Goal: Find specific page/section: Find specific page/section

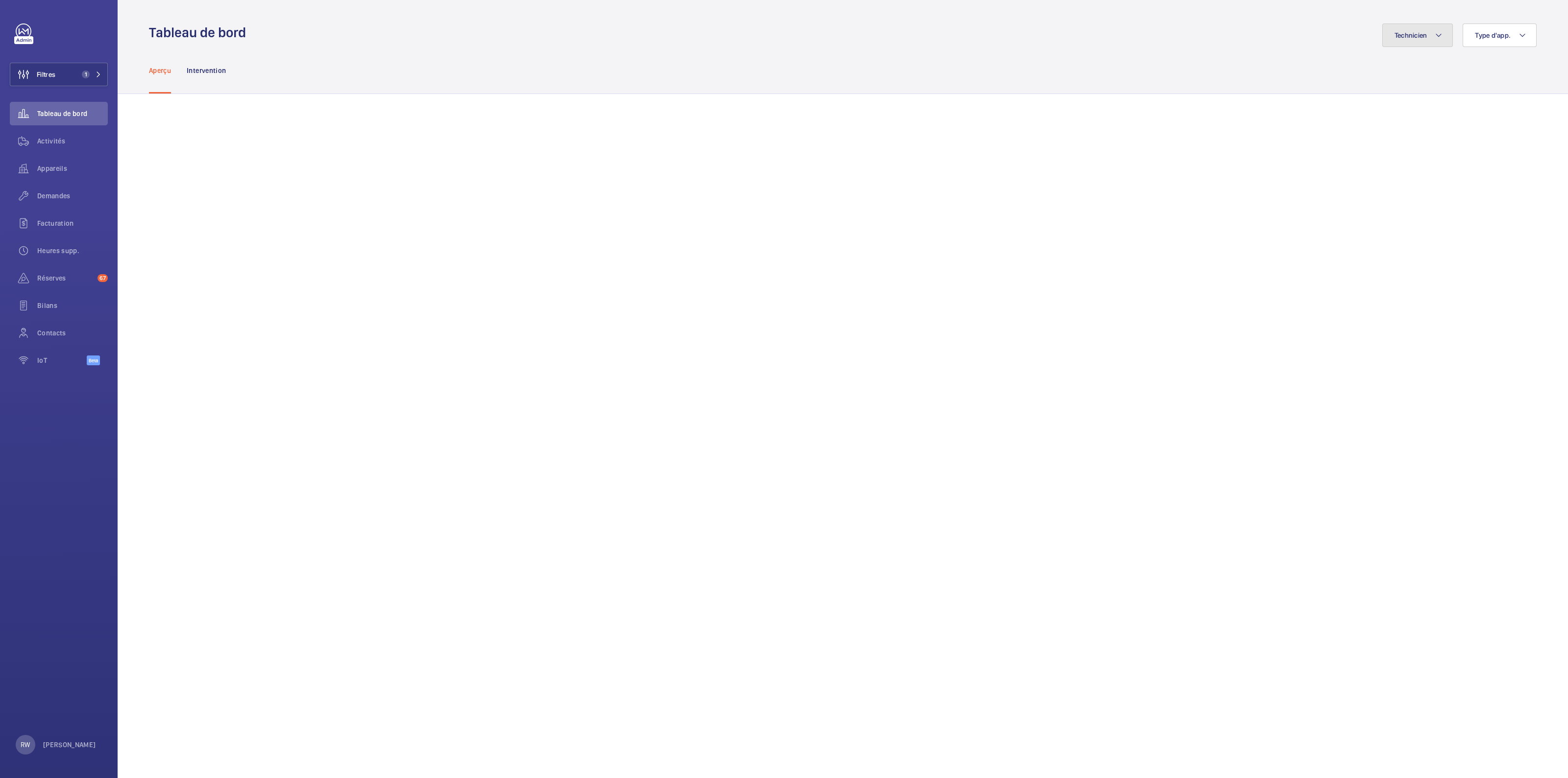
click at [1416, 41] on button "Technicien" at bounding box center [1418, 35] width 71 height 24
click at [1422, 30] on button "Technicien" at bounding box center [1418, 35] width 71 height 24
click at [1477, 32] on span "Type d'app." at bounding box center [1492, 35] width 36 height 8
click at [1356, 125] on input "Ascenseur" at bounding box center [1366, 125] width 20 height 20
checkbox input "true"
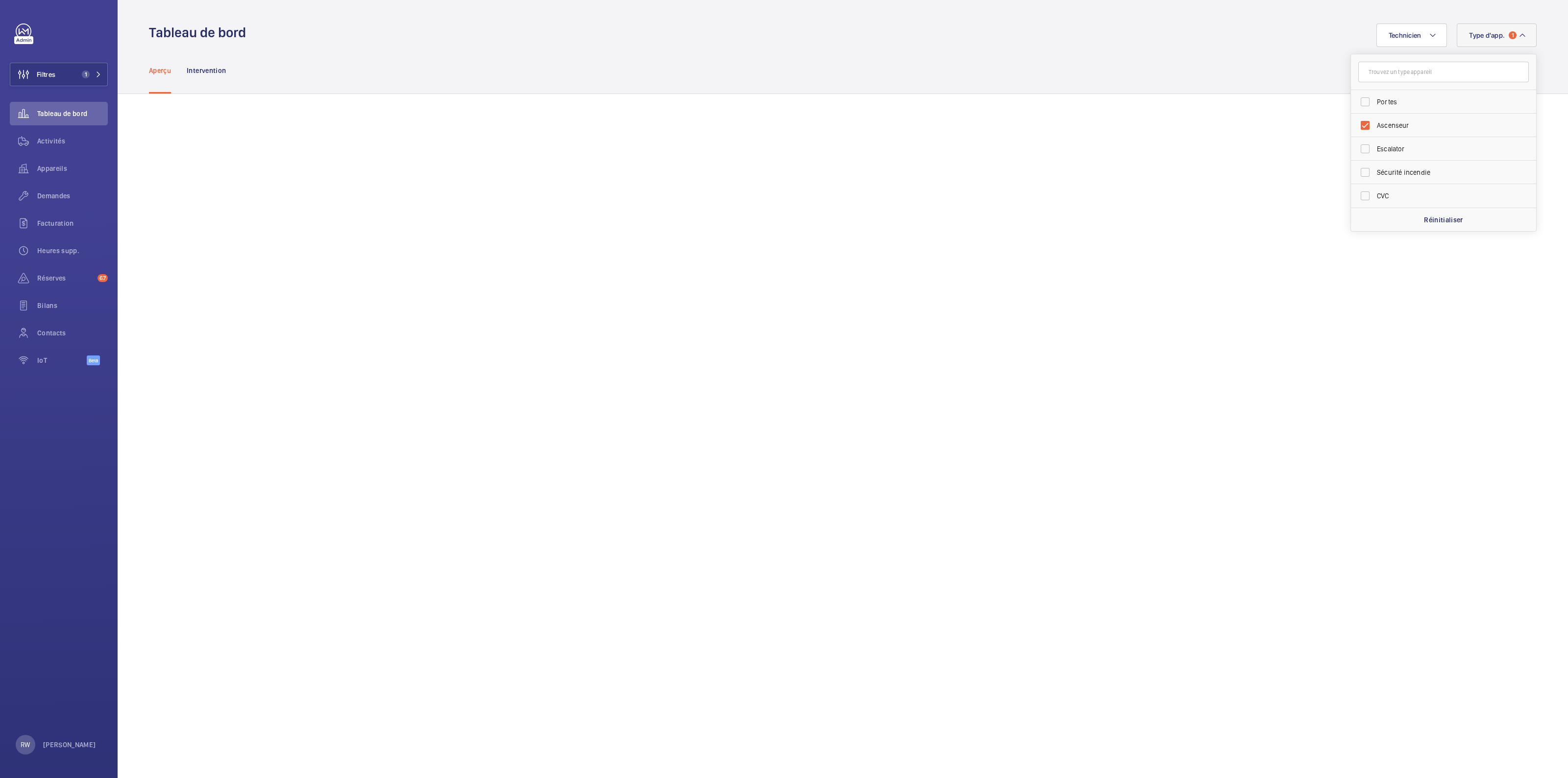
click at [1141, 60] on div "Aperçu Intervention" at bounding box center [842, 70] width 1388 height 46
click at [63, 66] on button "Filtres 1" at bounding box center [59, 74] width 98 height 24
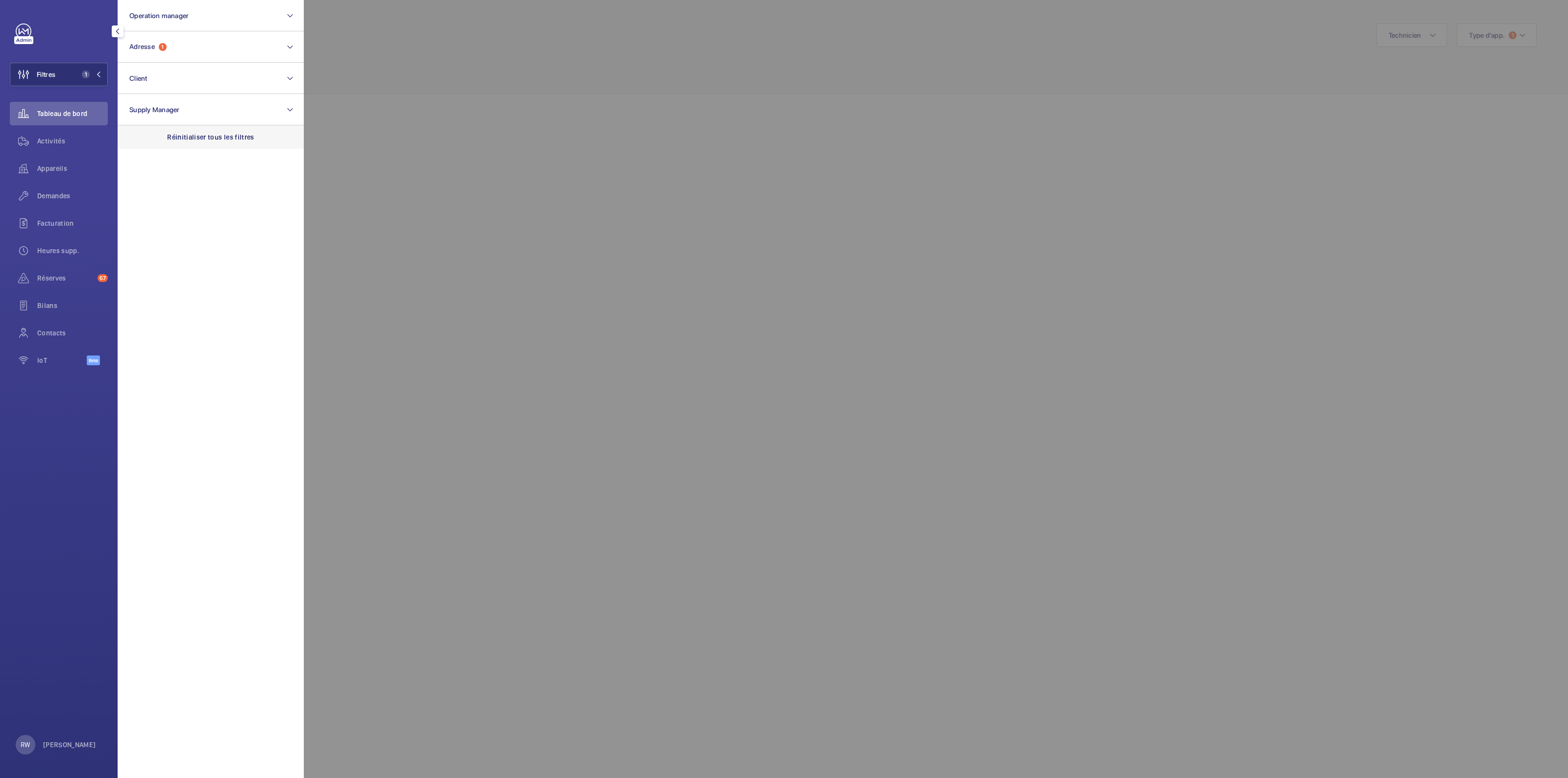
click at [175, 137] on p "Réinitialiser tous les filtres" at bounding box center [210, 138] width 87 height 10
click at [487, 76] on div at bounding box center [1088, 389] width 1568 height 778
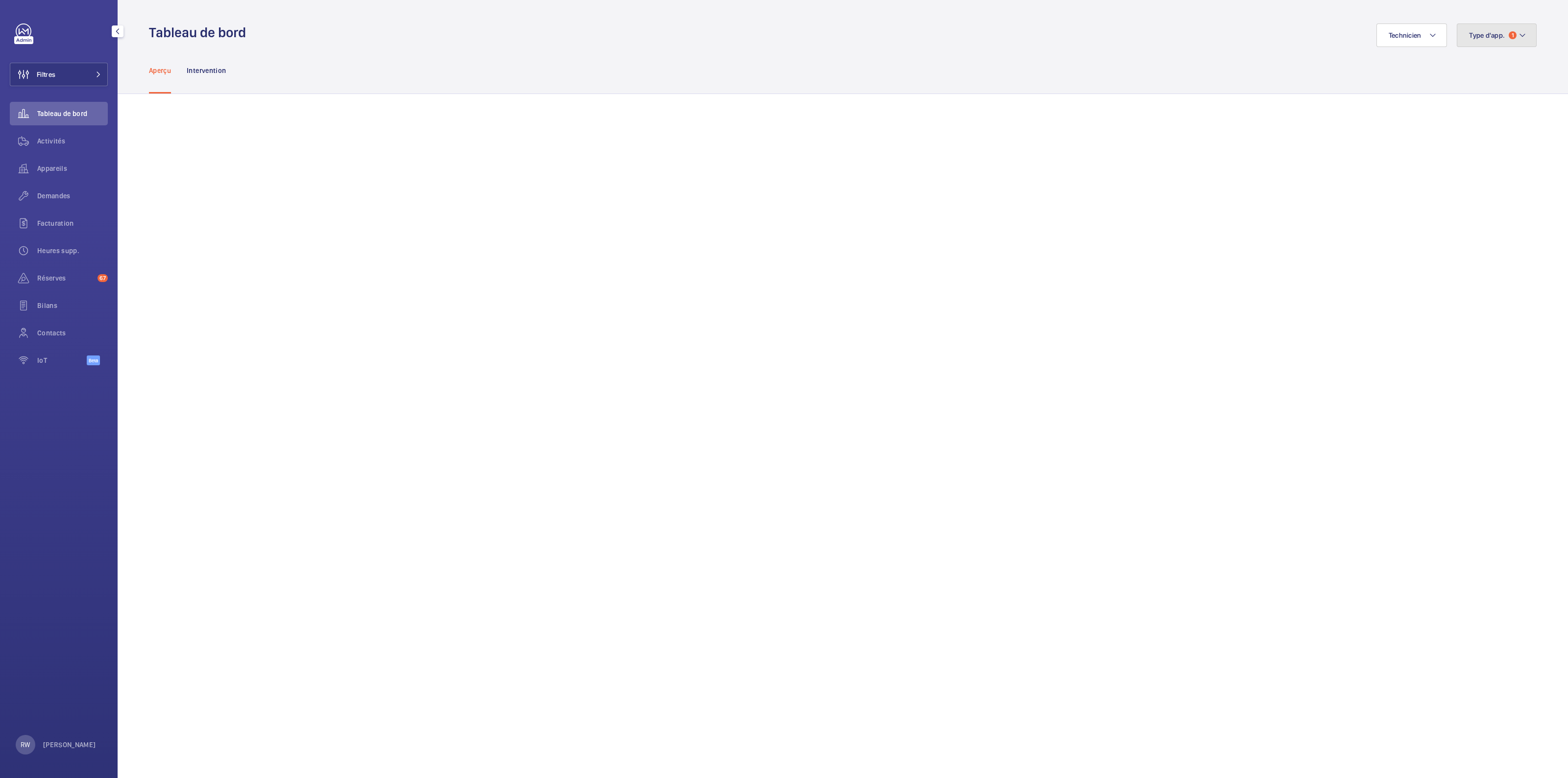
click at [1480, 32] on span "Type d'app." at bounding box center [1487, 35] width 36 height 8
click at [1356, 101] on input "Ascenseur" at bounding box center [1366, 102] width 20 height 20
checkbox input "false"
click at [1357, 124] on input "Portes" at bounding box center [1366, 125] width 20 height 20
checkbox input "true"
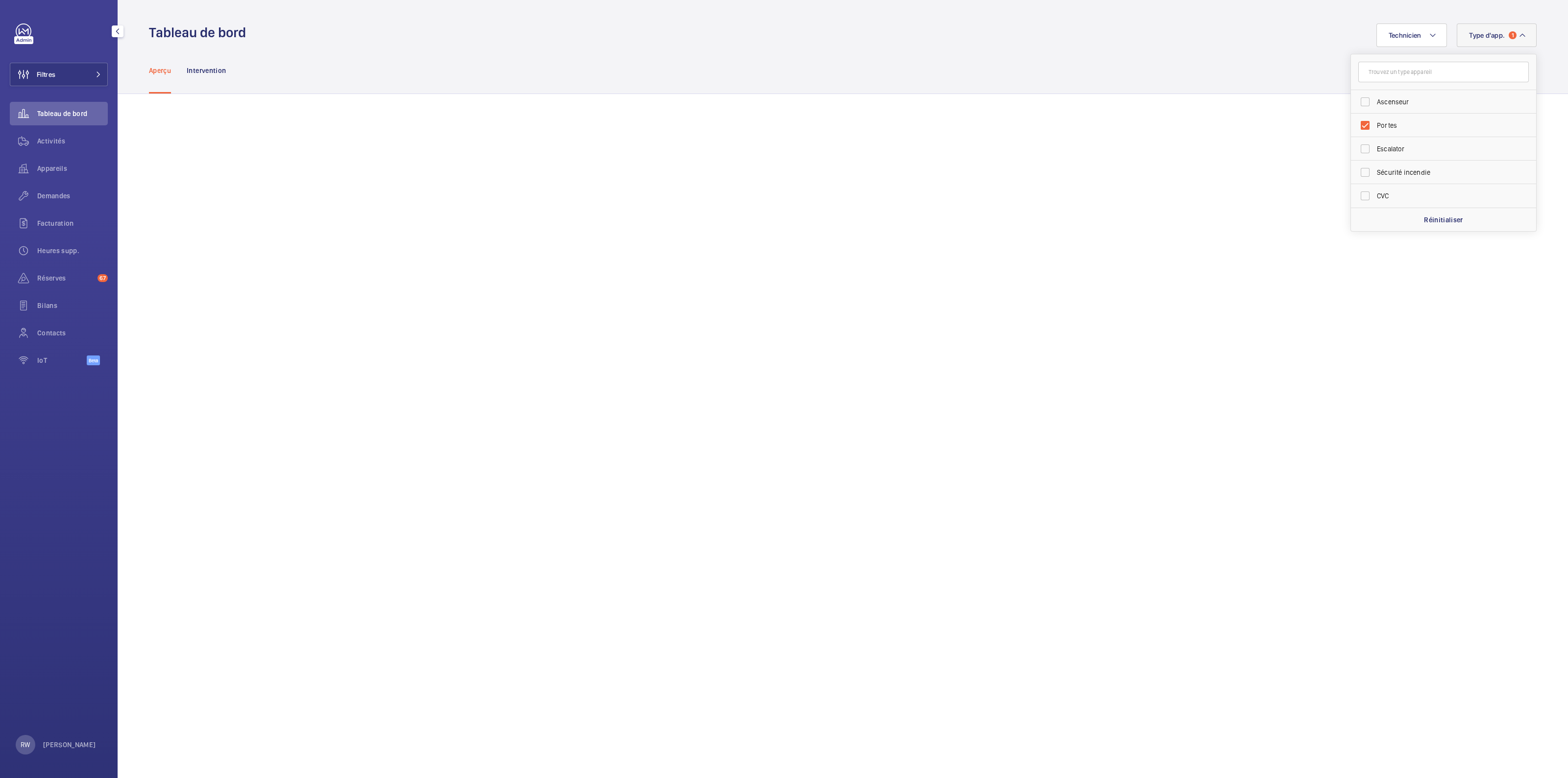
click at [1232, 67] on div "Aperçu Intervention" at bounding box center [842, 70] width 1388 height 46
click at [1473, 37] on span "Type d'app." at bounding box center [1487, 35] width 36 height 8
click at [1356, 100] on input "Portes" at bounding box center [1366, 102] width 20 height 20
checkbox input "false"
click at [1356, 178] on input "Sécurité incendie" at bounding box center [1366, 172] width 20 height 20
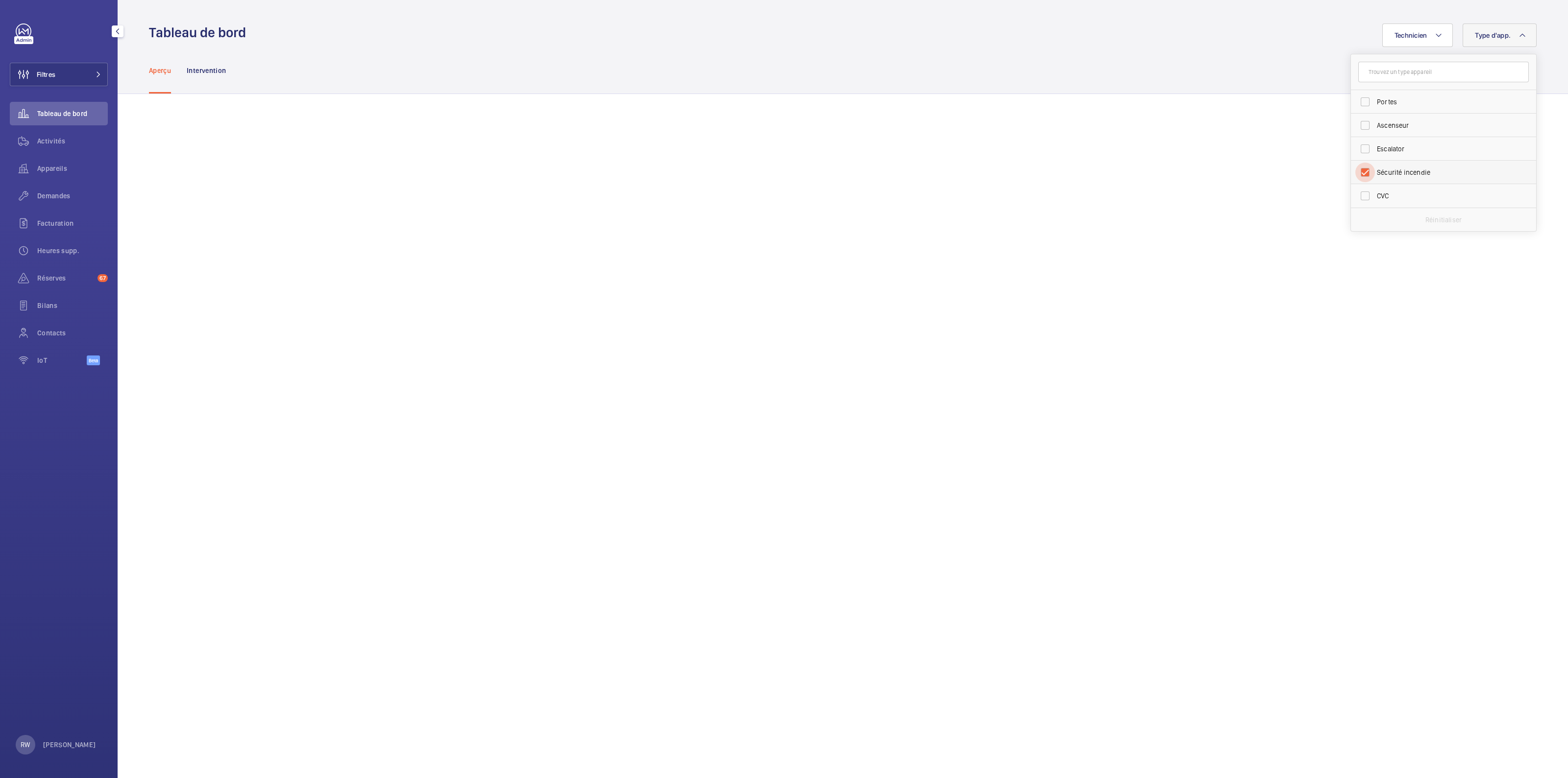
checkbox input "true"
click at [1223, 72] on div "Aperçu Intervention" at bounding box center [842, 70] width 1388 height 46
click at [24, 31] on link at bounding box center [24, 31] width 16 height 16
